Goal: Check status

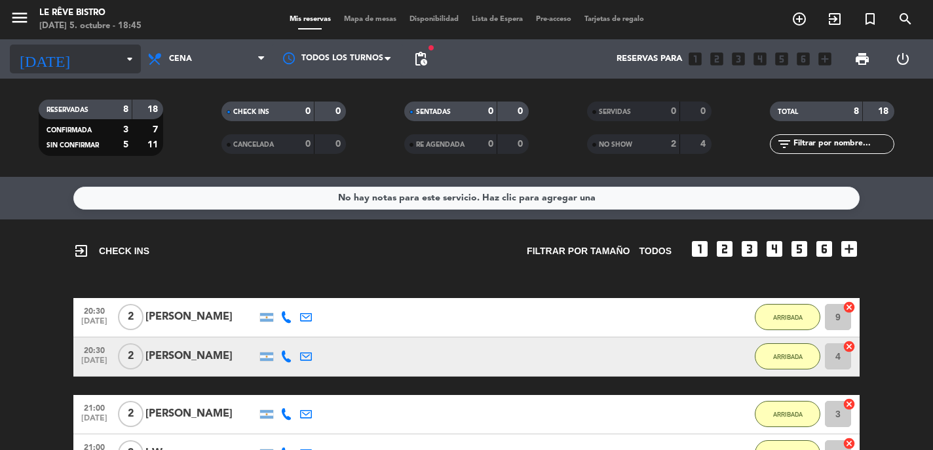
click at [130, 65] on icon "arrow_drop_down" at bounding box center [130, 59] width 16 height 16
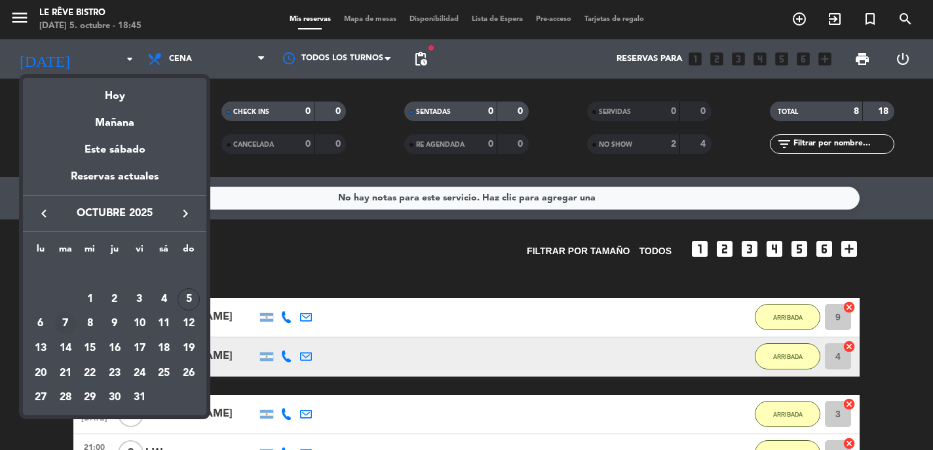
click at [65, 326] on div "7" at bounding box center [65, 324] width 22 height 22
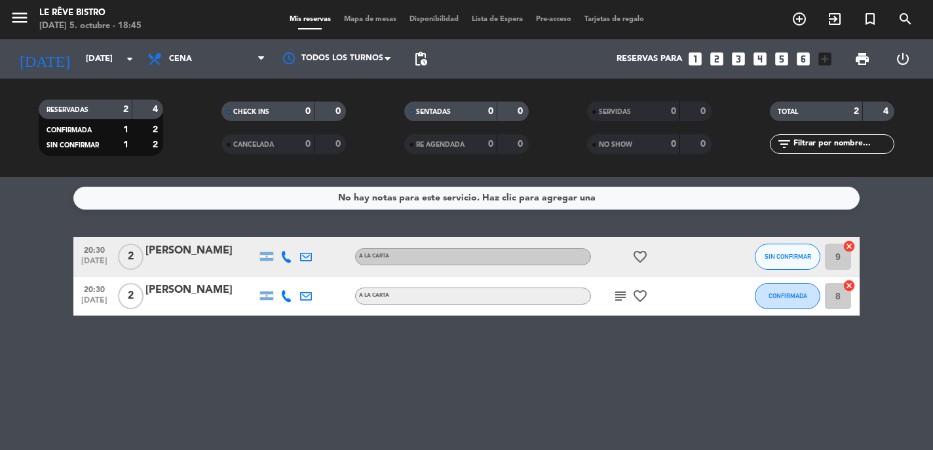
click at [624, 299] on icon "subject" at bounding box center [621, 296] width 16 height 16
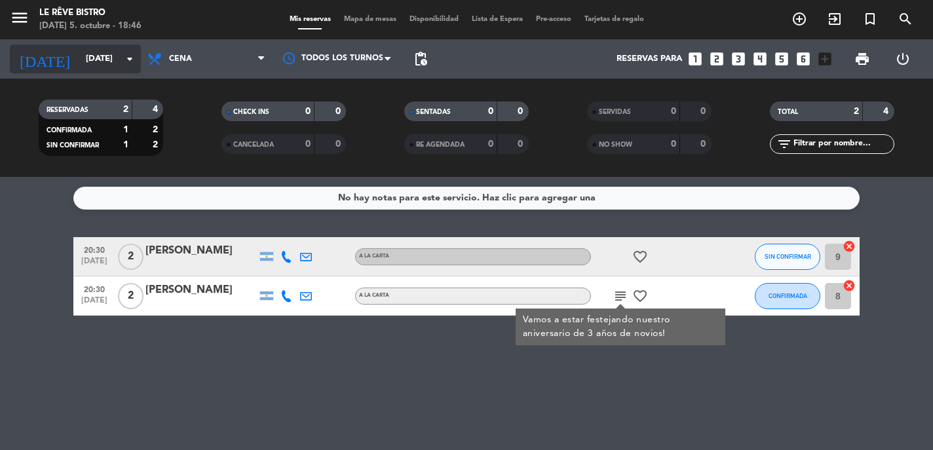
click at [130, 64] on icon "arrow_drop_down" at bounding box center [130, 59] width 16 height 16
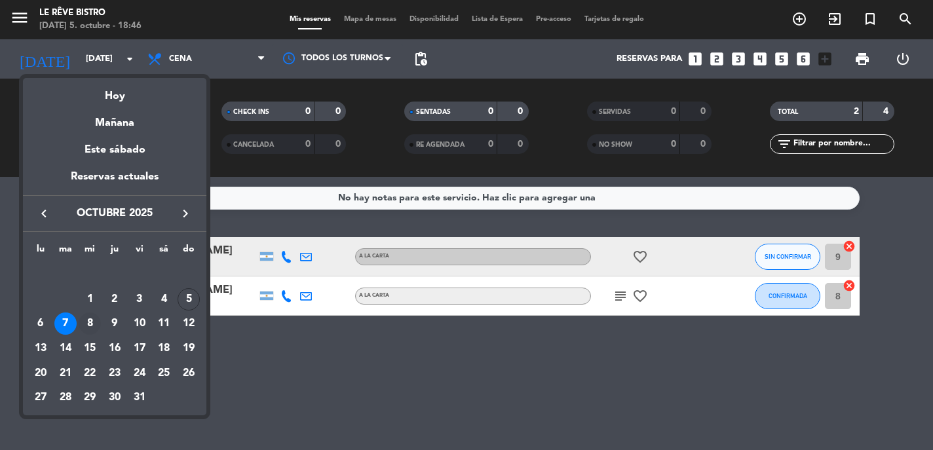
click at [90, 323] on div "8" at bounding box center [90, 324] width 22 height 22
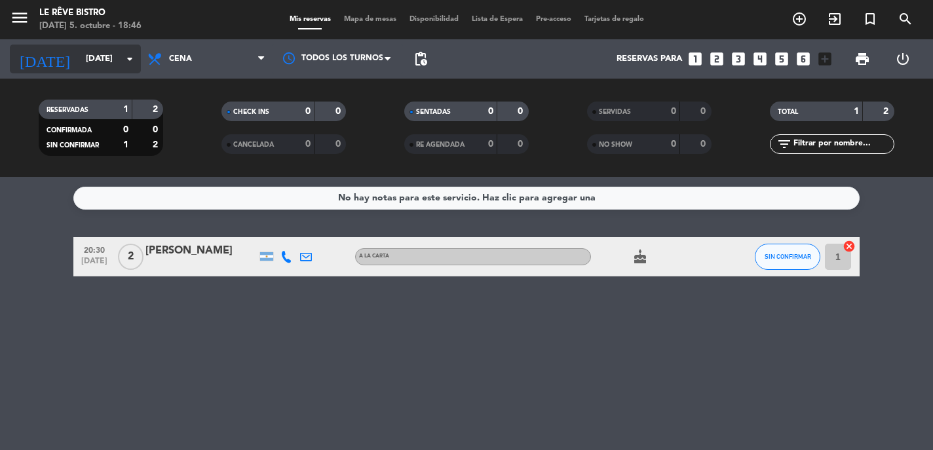
click at [127, 62] on icon "arrow_drop_down" at bounding box center [130, 59] width 16 height 16
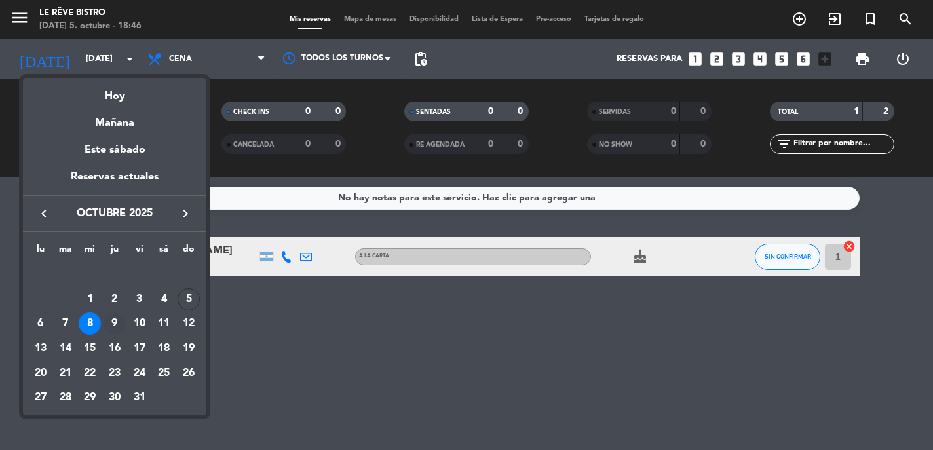
click at [115, 319] on div "9" at bounding box center [115, 324] width 22 height 22
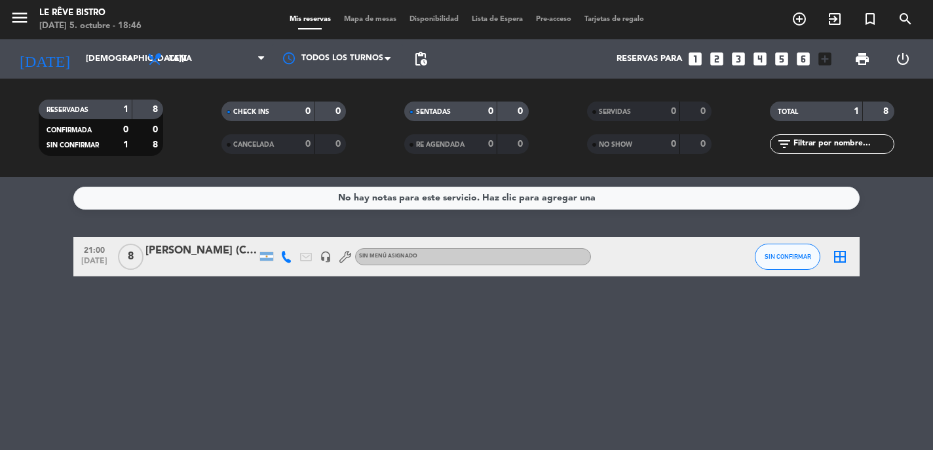
click at [223, 252] on div "[PERSON_NAME] (CUMPLE)" at bounding box center [201, 251] width 111 height 17
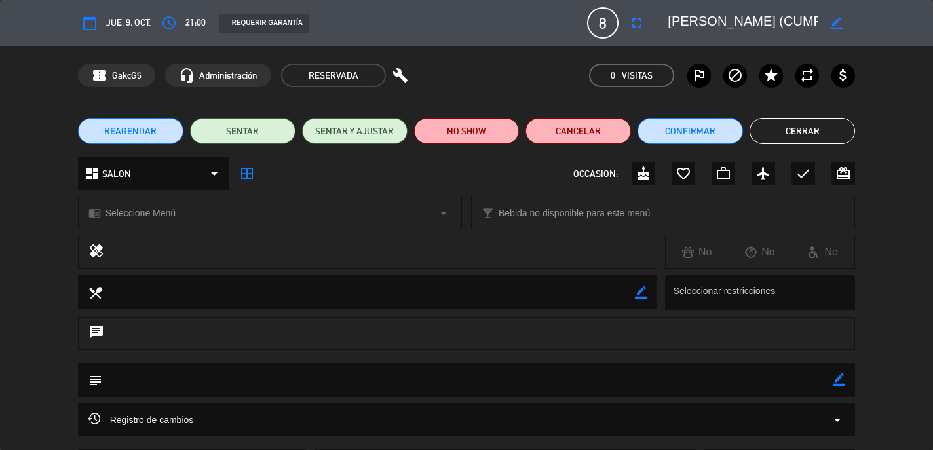
click at [796, 123] on button "Cerrar" at bounding box center [803, 131] width 106 height 26
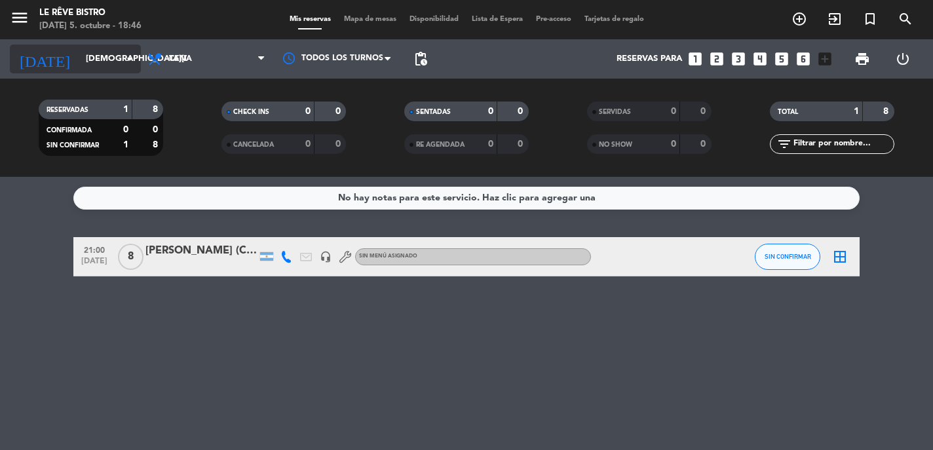
click at [116, 57] on input "[DEMOGRAPHIC_DATA][DATE]" at bounding box center [136, 59] width 114 height 24
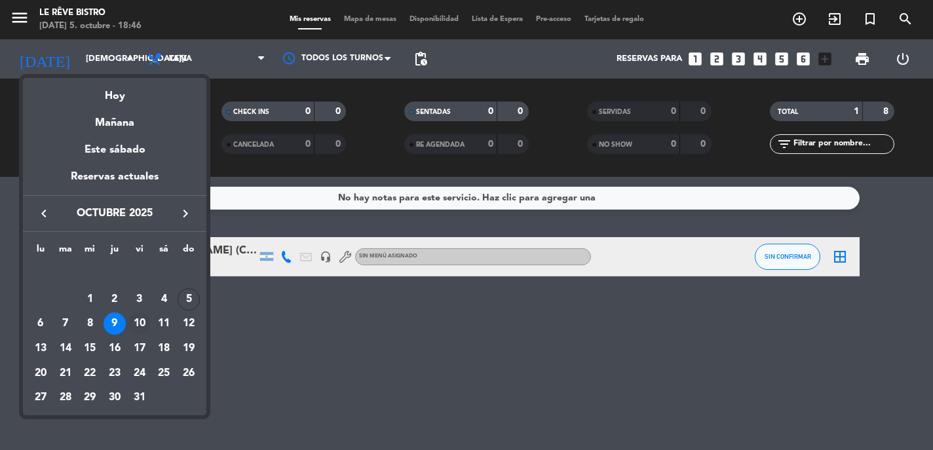
click at [142, 326] on div "10" at bounding box center [139, 324] width 22 height 22
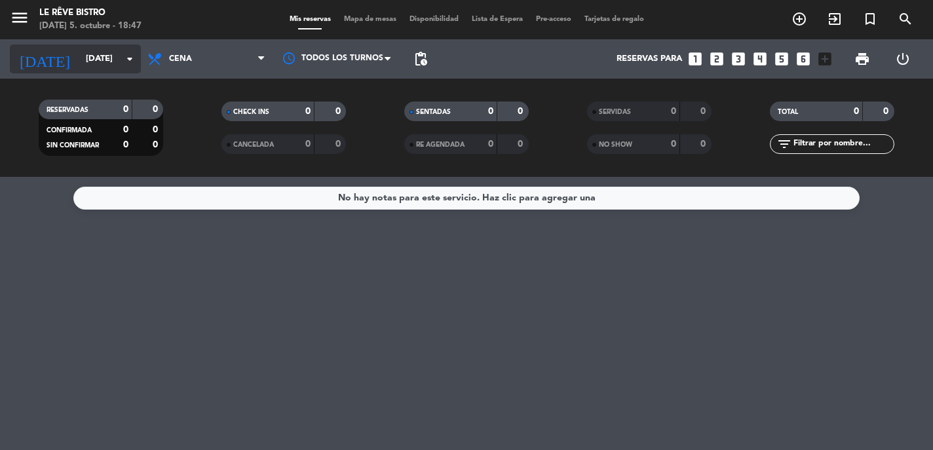
click at [121, 66] on input "[DATE]" at bounding box center [136, 59] width 114 height 24
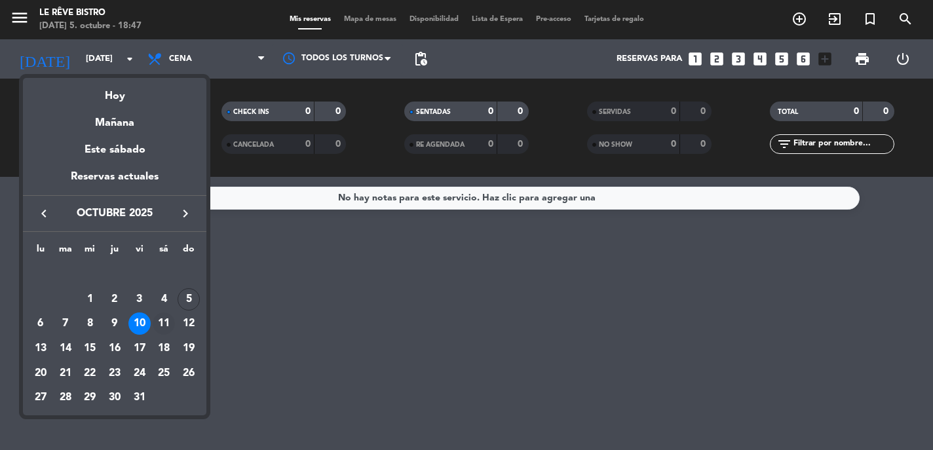
click at [166, 320] on div "11" at bounding box center [164, 324] width 22 height 22
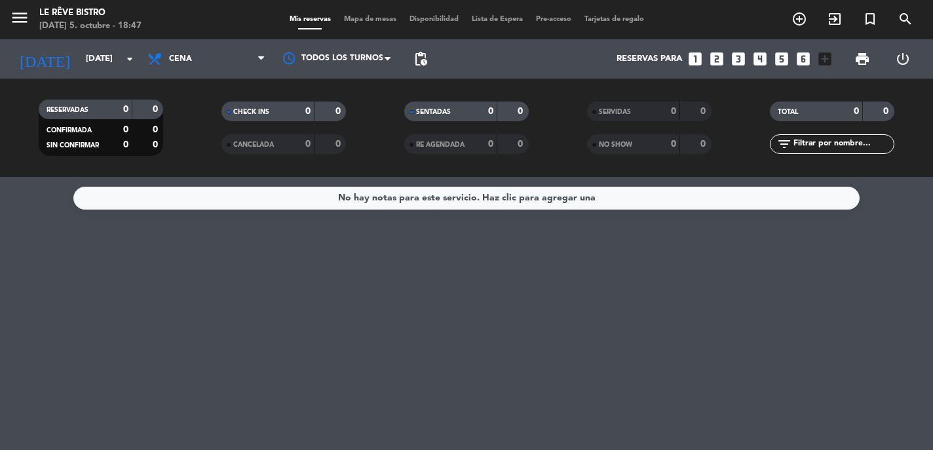
type input "[DATE]"
